Goal: Task Accomplishment & Management: Use online tool/utility

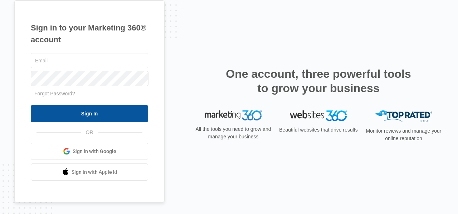
type input "[EMAIL_ADDRESS][DOMAIN_NAME]"
click at [119, 116] on input "Sign In" at bounding box center [89, 113] width 117 height 17
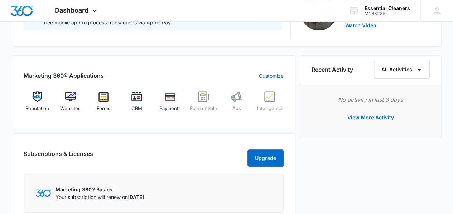
scroll to position [259, 0]
click at [72, 98] on img at bounding box center [70, 96] width 11 height 11
